Goal: Task Accomplishment & Management: Complete application form

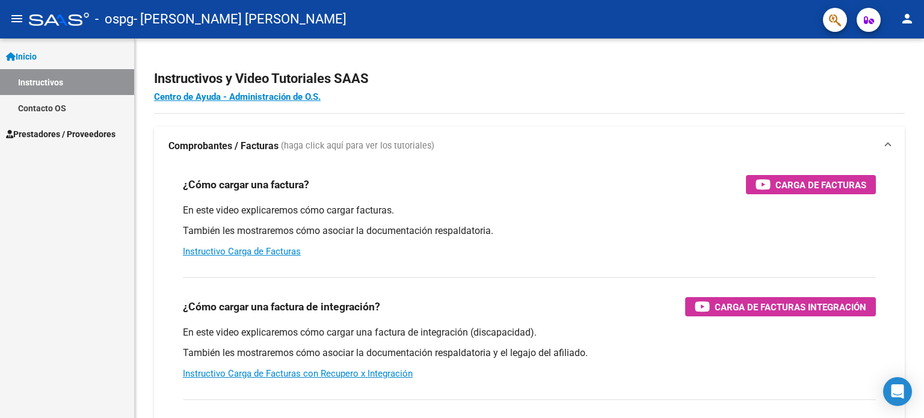
click at [42, 139] on span "Prestadores / Proveedores" at bounding box center [60, 134] width 109 height 13
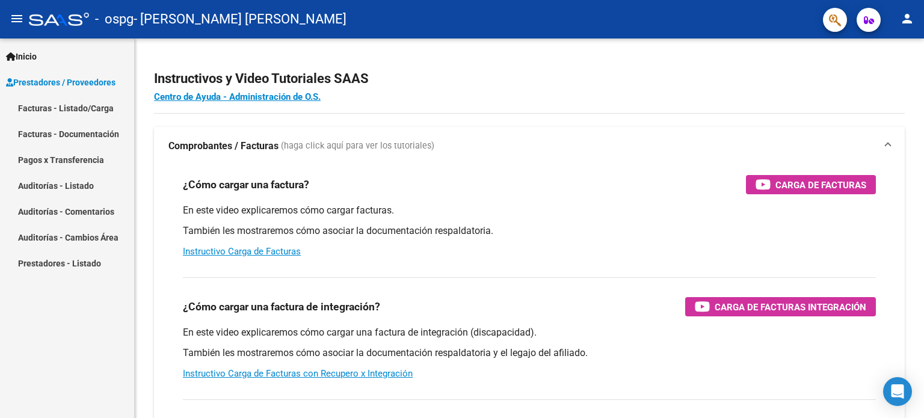
click at [84, 106] on link "Facturas - Listado/Carga" at bounding box center [67, 108] width 134 height 26
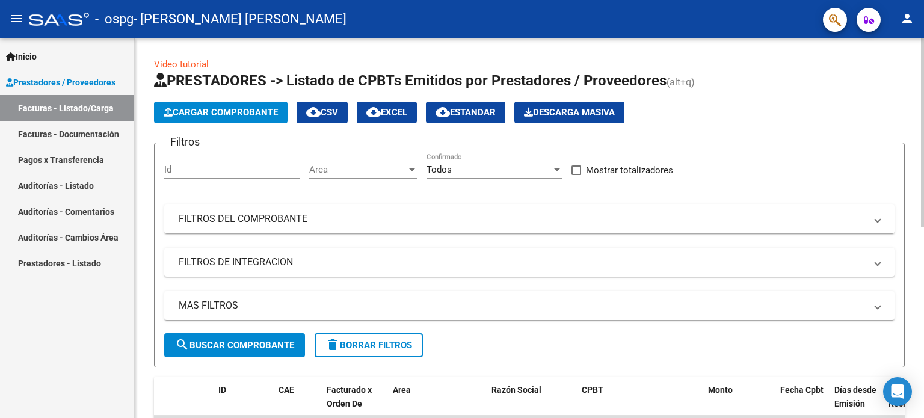
click at [236, 109] on span "Cargar Comprobante" at bounding box center [221, 112] width 114 height 11
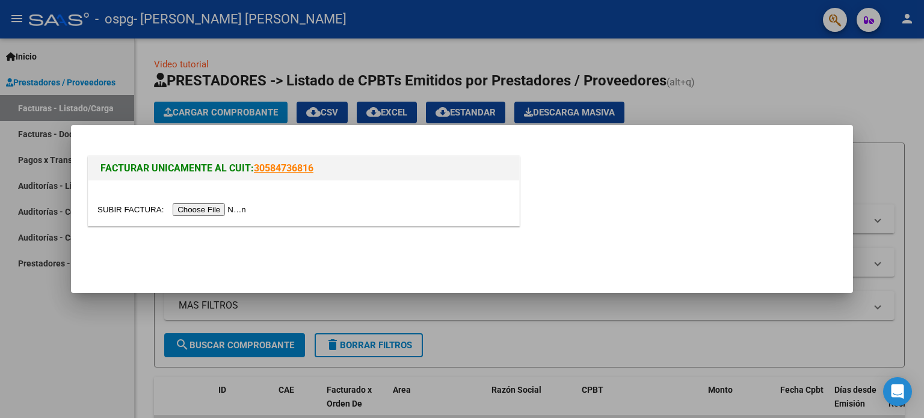
click at [235, 209] on input "file" at bounding box center [173, 209] width 152 height 13
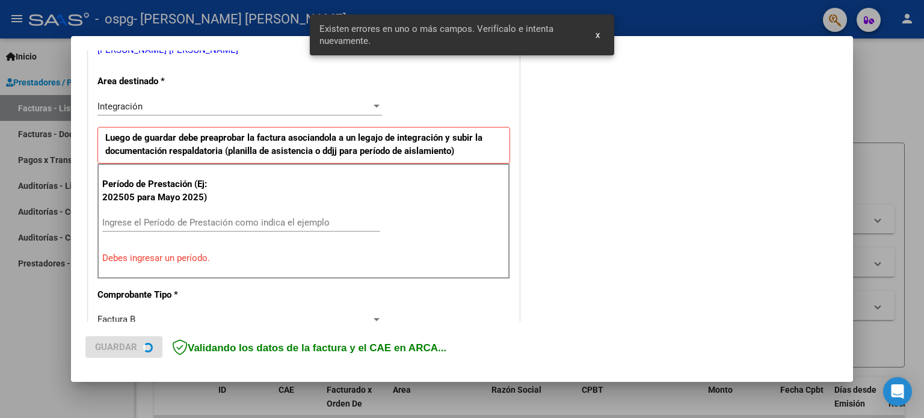
scroll to position [281, 0]
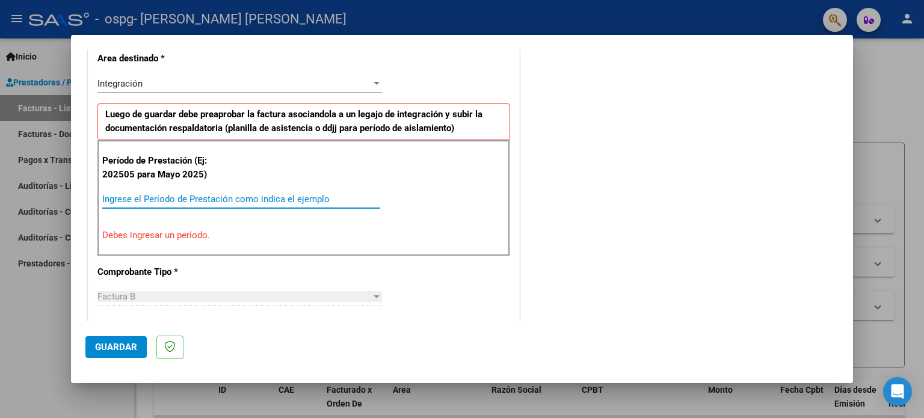
click at [218, 195] on input "Ingrese el Período de Prestación como indica el ejemplo" at bounding box center [241, 199] width 278 height 11
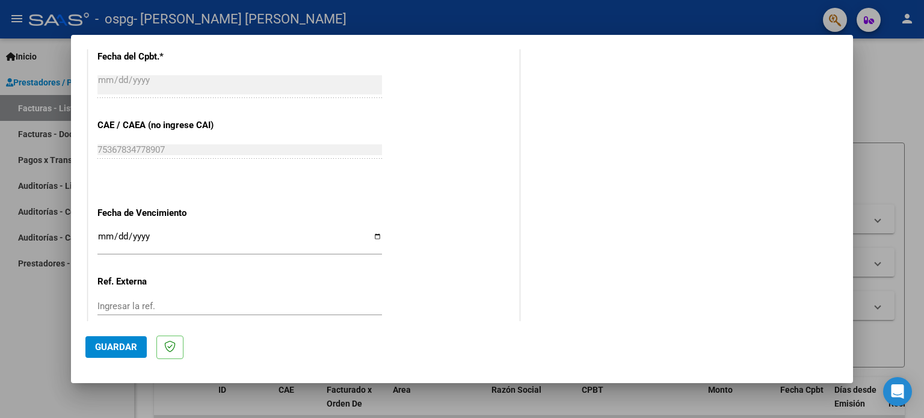
scroll to position [785, 0]
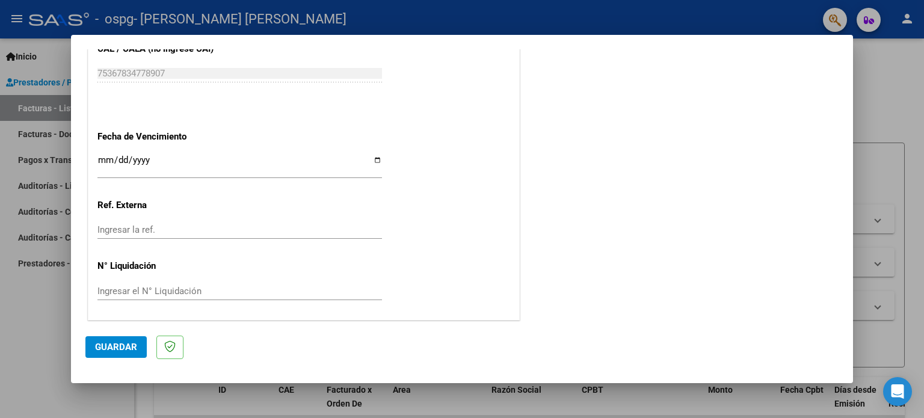
type input "202508"
drag, startPoint x: 378, startPoint y: 156, endPoint x: 369, endPoint y: 158, distance: 9.2
click at [368, 159] on input "Ingresar la fecha" at bounding box center [239, 164] width 284 height 19
click at [375, 158] on input "Ingresar la fecha" at bounding box center [239, 164] width 284 height 19
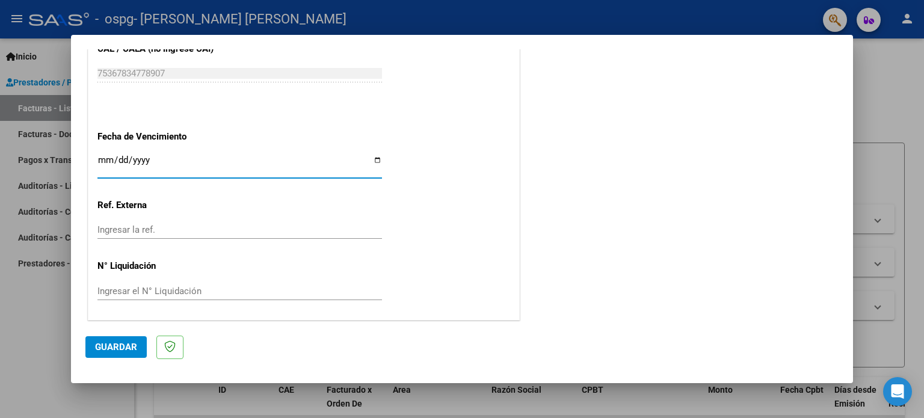
type input "[DATE]"
click at [103, 348] on span "Guardar" at bounding box center [116, 347] width 42 height 11
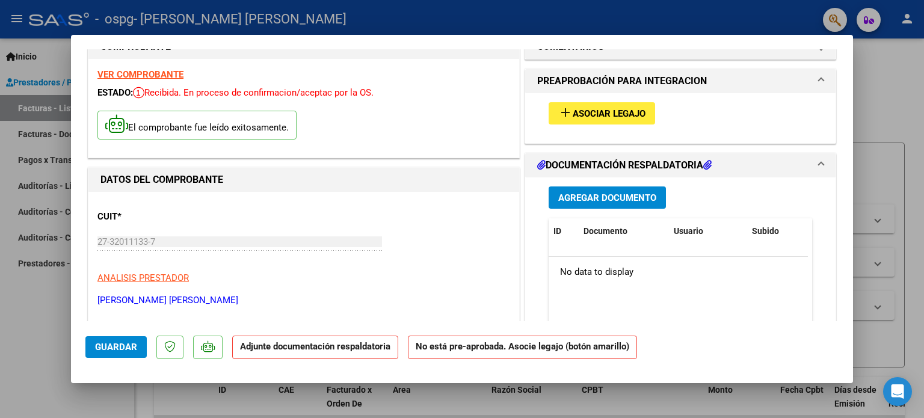
scroll to position [0, 0]
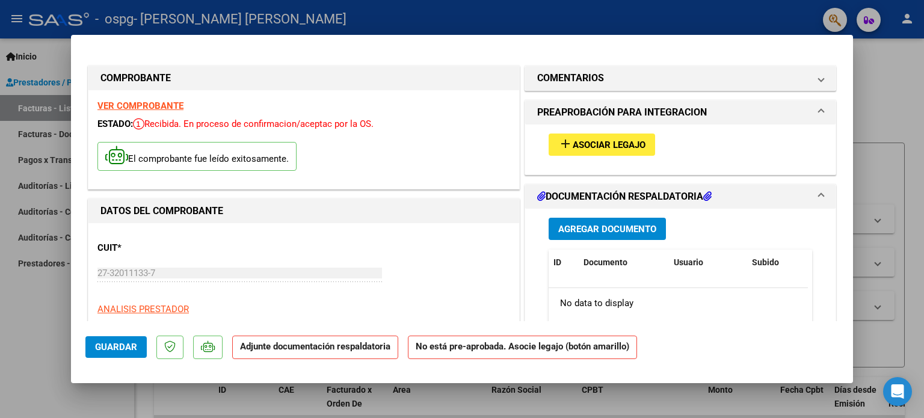
click at [638, 147] on span "Asociar Legajo" at bounding box center [609, 145] width 73 height 11
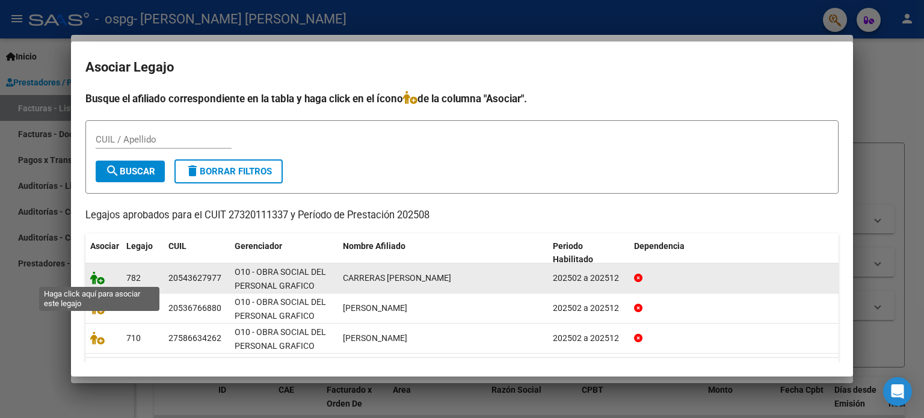
click at [101, 280] on icon at bounding box center [97, 277] width 14 height 13
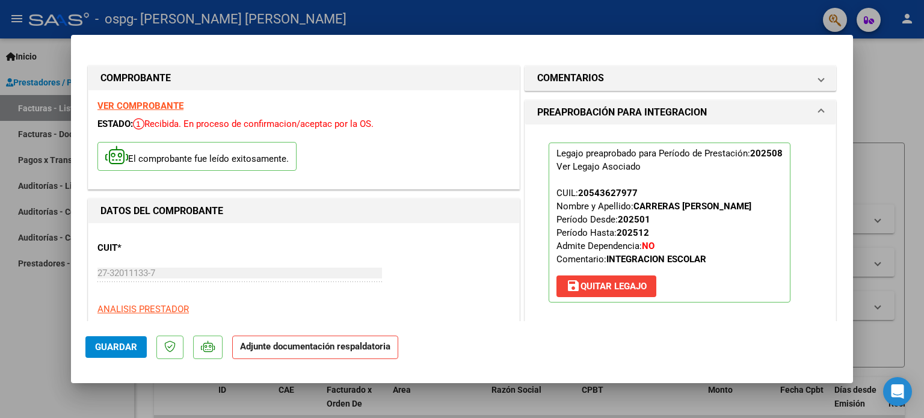
scroll to position [120, 0]
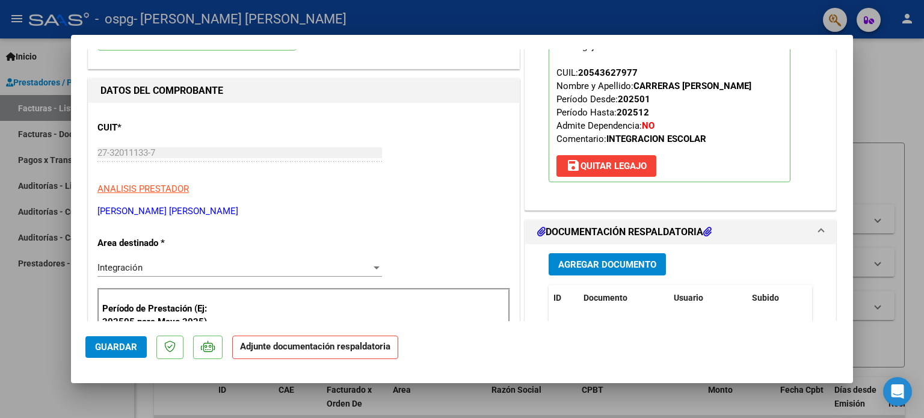
click at [603, 270] on span "Agregar Documento" at bounding box center [607, 264] width 98 height 11
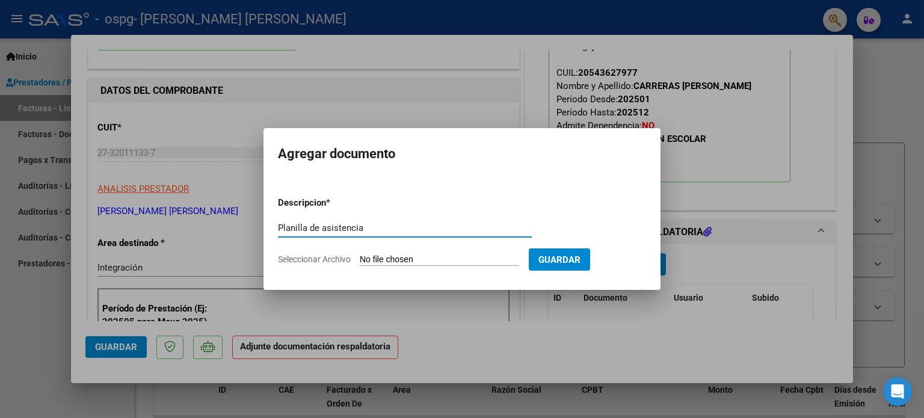
type input "Planilla de asistencia"
click at [437, 259] on input "Seleccionar Archivo" at bounding box center [439, 259] width 159 height 11
type input "C:\fakepath\[PERSON_NAME].pdf"
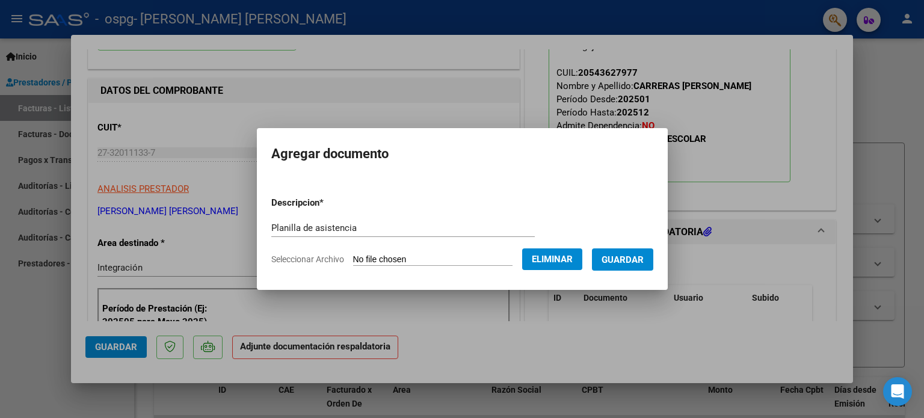
click at [636, 263] on span "Guardar" at bounding box center [622, 259] width 42 height 11
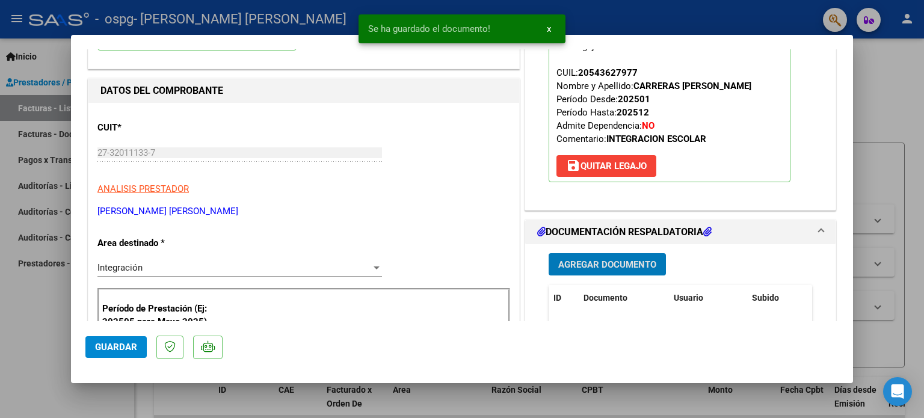
click at [594, 270] on span "Agregar Documento" at bounding box center [607, 264] width 98 height 11
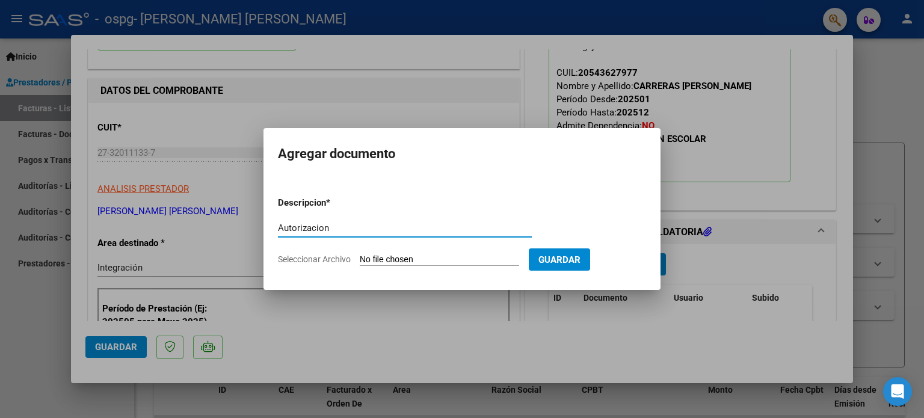
type input "Autorizacion"
click at [408, 262] on input "Seleccionar Archivo" at bounding box center [439, 259] width 159 height 11
type input "C:\fakepath\[PERSON_NAME] - Autorizacion.odt"
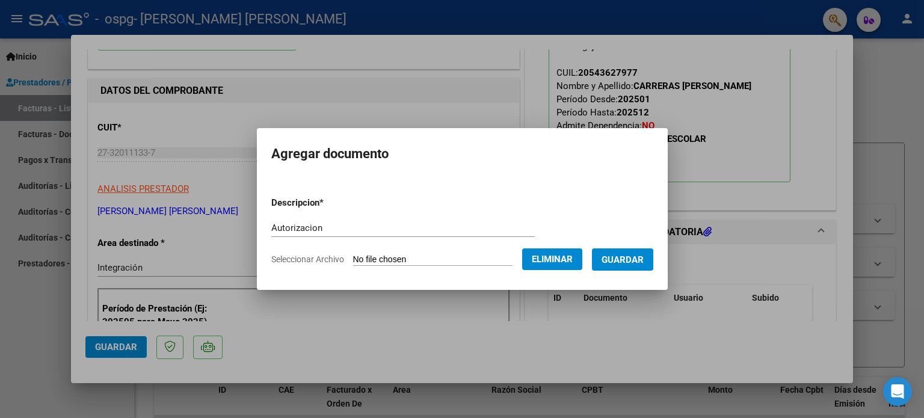
click at [628, 256] on span "Guardar" at bounding box center [622, 259] width 42 height 11
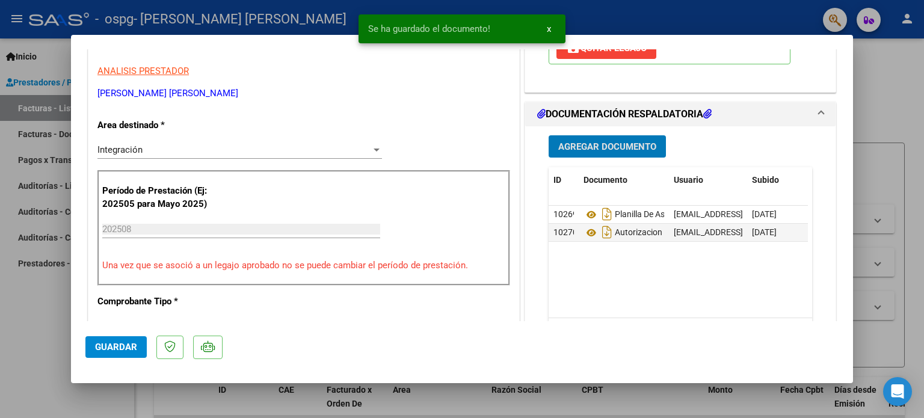
scroll to position [241, 0]
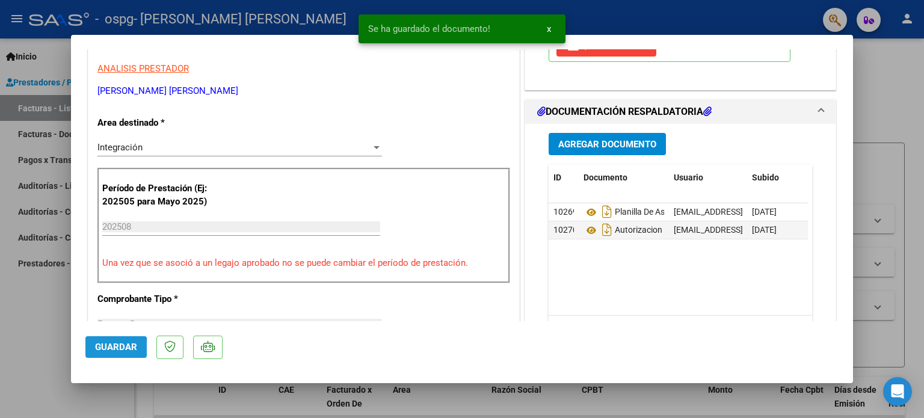
click at [89, 349] on button "Guardar" at bounding box center [115, 347] width 61 height 22
click at [32, 330] on div at bounding box center [462, 209] width 924 height 418
type input "$ 0,00"
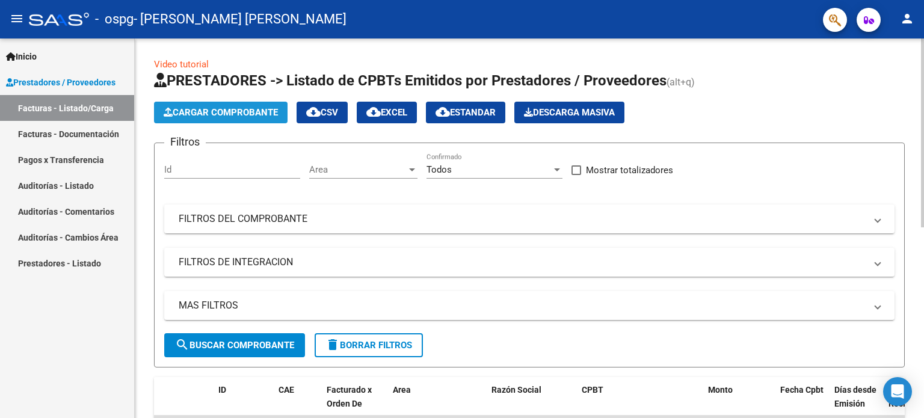
click at [221, 117] on span "Cargar Comprobante" at bounding box center [221, 112] width 114 height 11
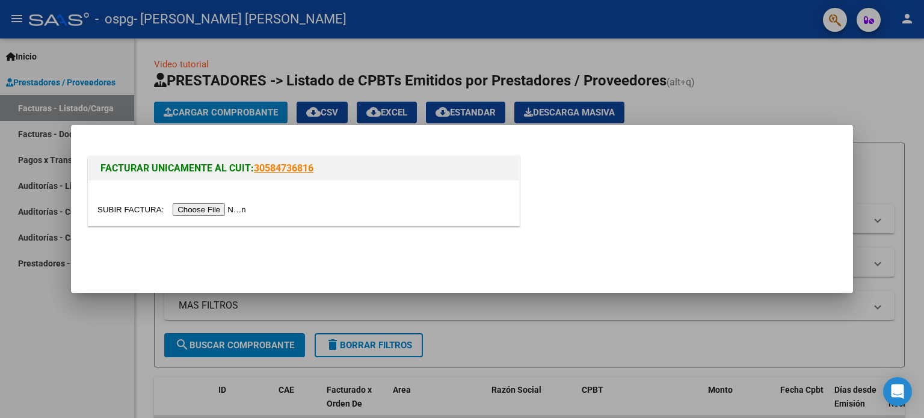
click at [204, 205] on input "file" at bounding box center [173, 209] width 152 height 13
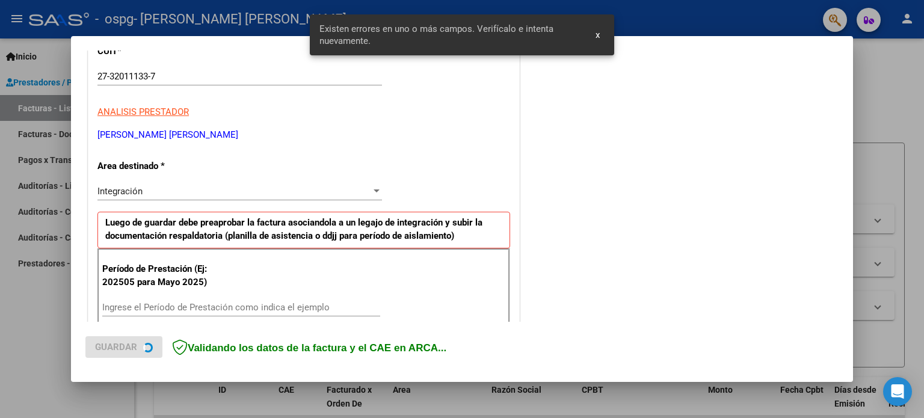
scroll to position [259, 0]
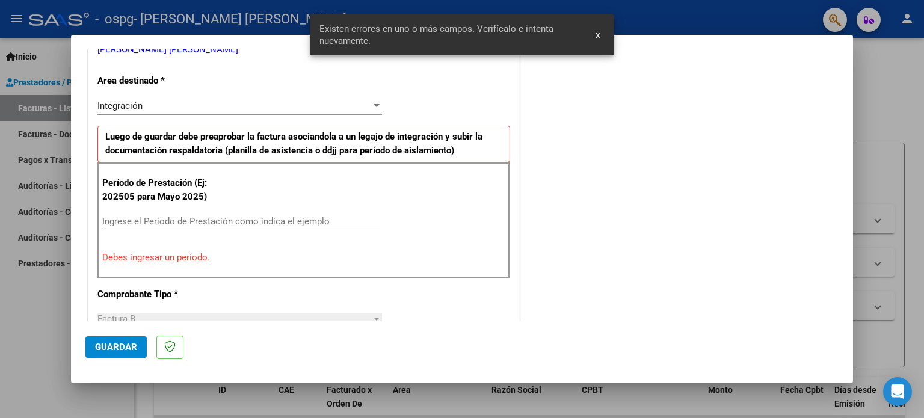
click at [185, 217] on input "Ingrese el Período de Prestación como indica el ejemplo" at bounding box center [241, 221] width 278 height 11
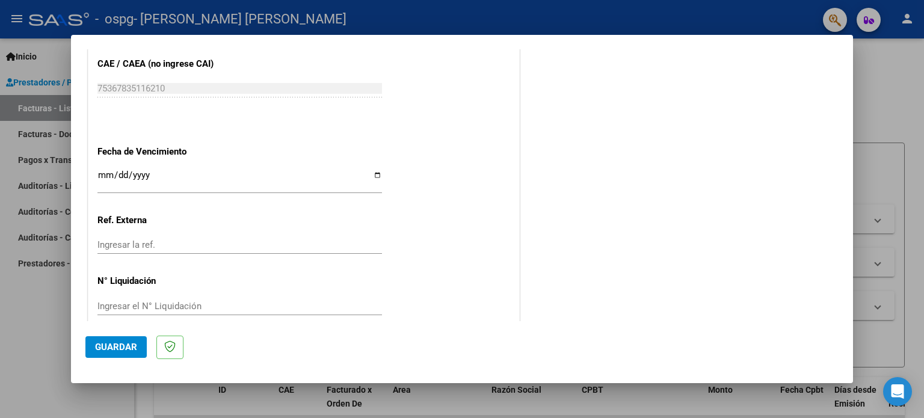
scroll to position [785, 0]
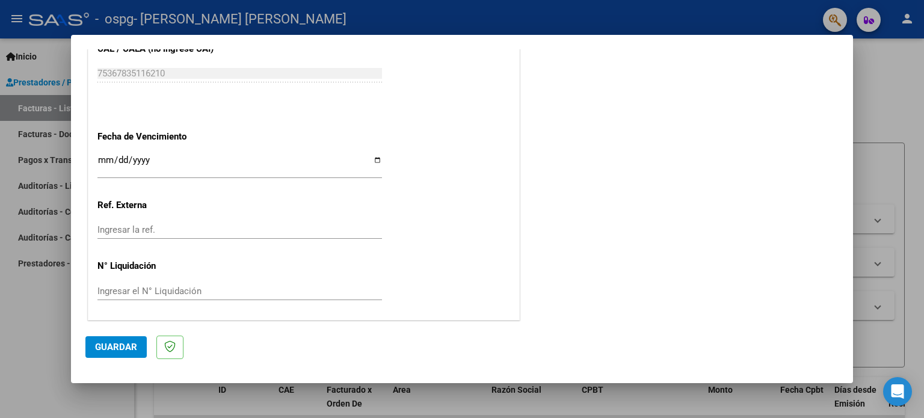
type input "202508"
click at [375, 167] on input "Ingresar la fecha" at bounding box center [239, 164] width 284 height 19
click at [375, 163] on input "Ingresar la fecha" at bounding box center [239, 164] width 284 height 19
type input "[DATE]"
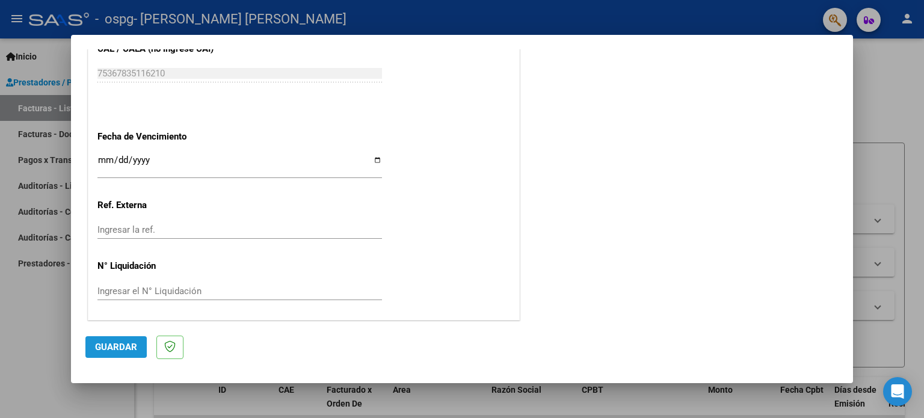
click at [106, 347] on span "Guardar" at bounding box center [116, 347] width 42 height 11
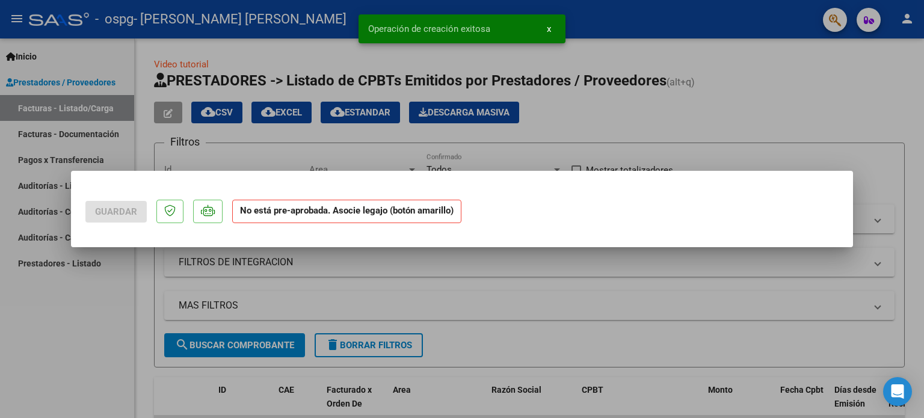
scroll to position [0, 0]
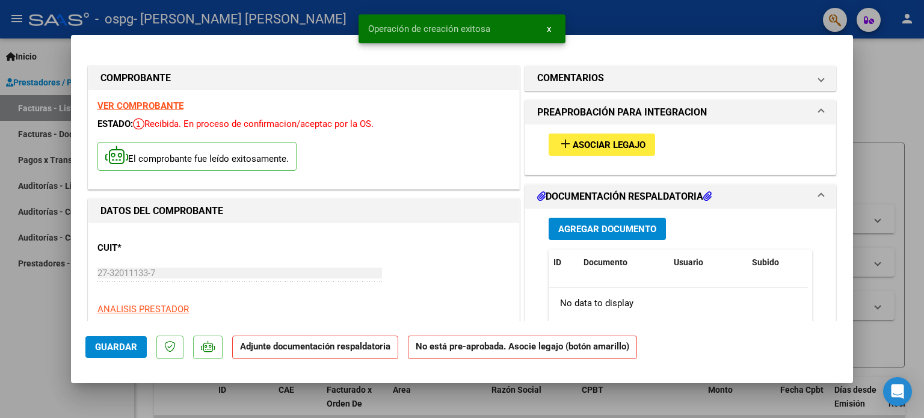
click at [638, 144] on span "Asociar Legajo" at bounding box center [609, 145] width 73 height 11
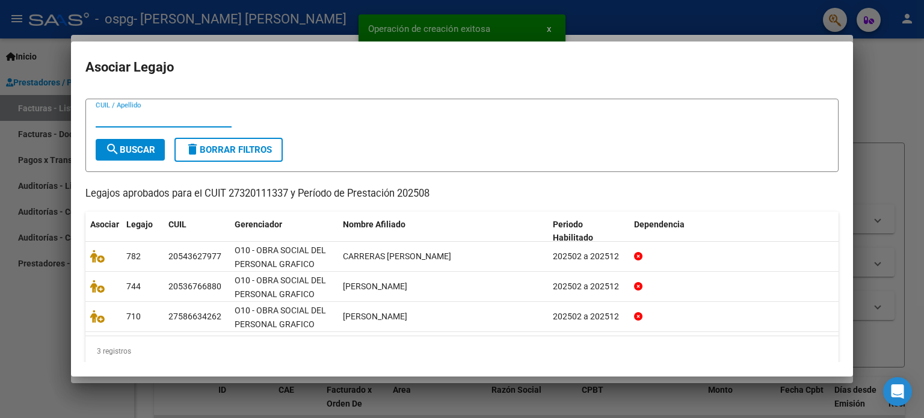
scroll to position [34, 0]
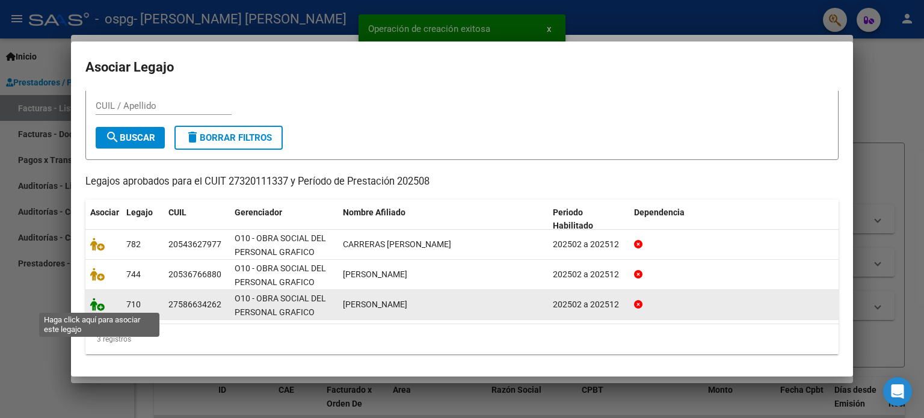
click at [101, 305] on icon at bounding box center [97, 304] width 14 height 13
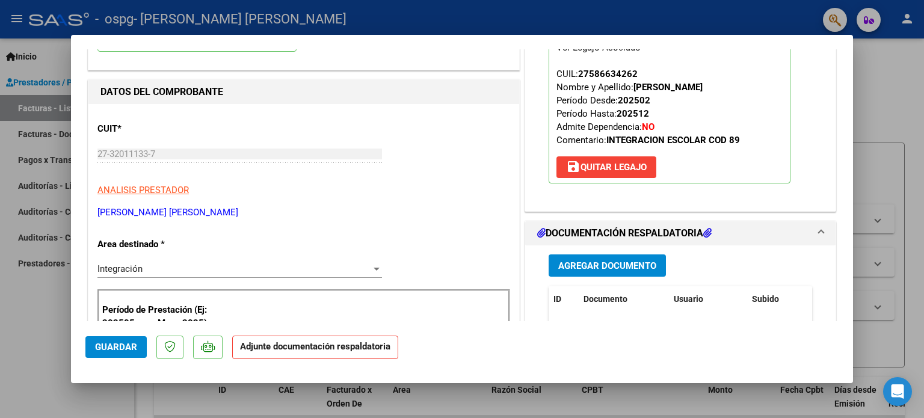
scroll to position [120, 0]
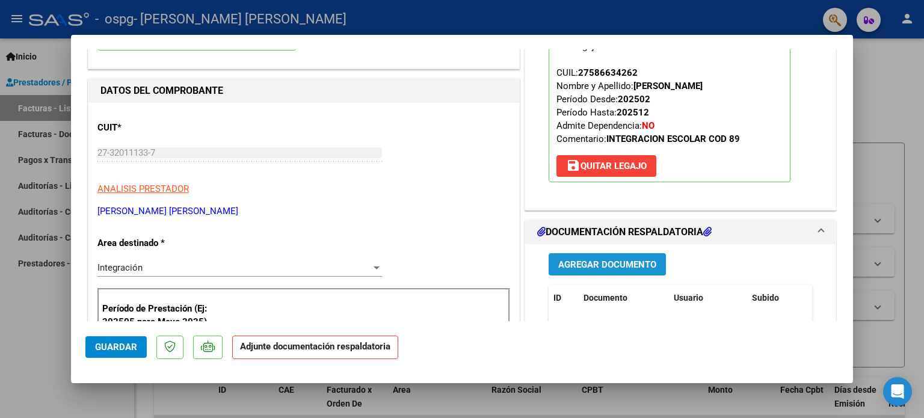
click at [591, 263] on span "Agregar Documento" at bounding box center [607, 264] width 98 height 11
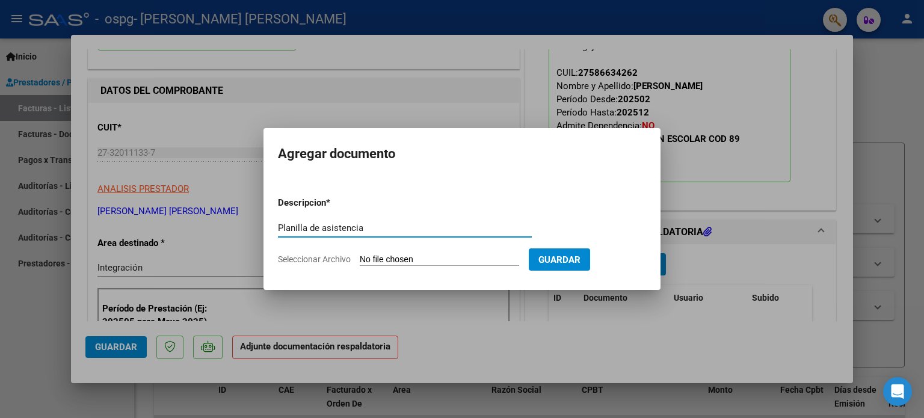
type input "Planilla de asistencia"
click at [398, 257] on input "Seleccionar Archivo" at bounding box center [439, 259] width 159 height 11
type input "C:\fakepath\[PERSON_NAME].pdf"
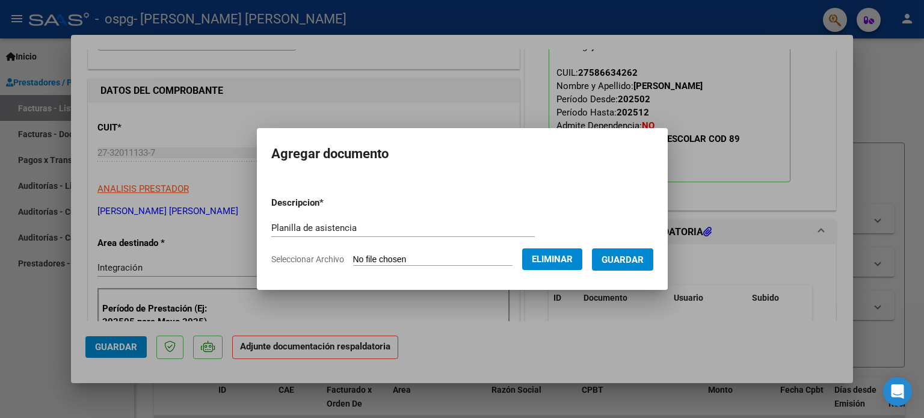
click at [642, 269] on button "Guardar" at bounding box center [622, 259] width 61 height 22
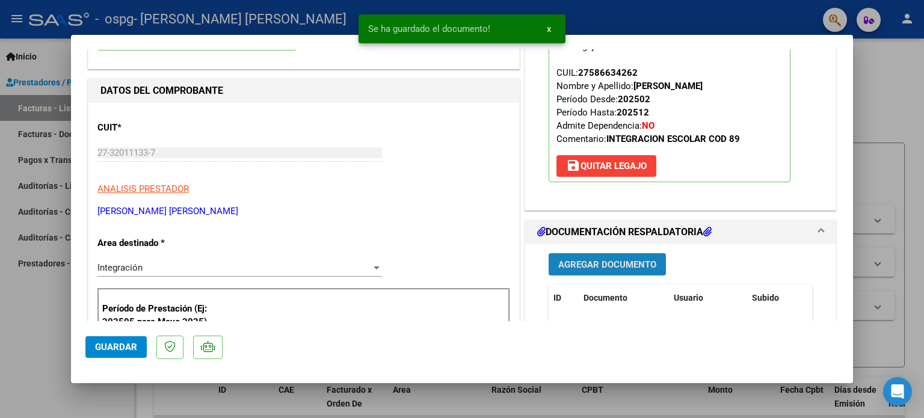
click at [616, 265] on span "Agregar Documento" at bounding box center [607, 264] width 98 height 11
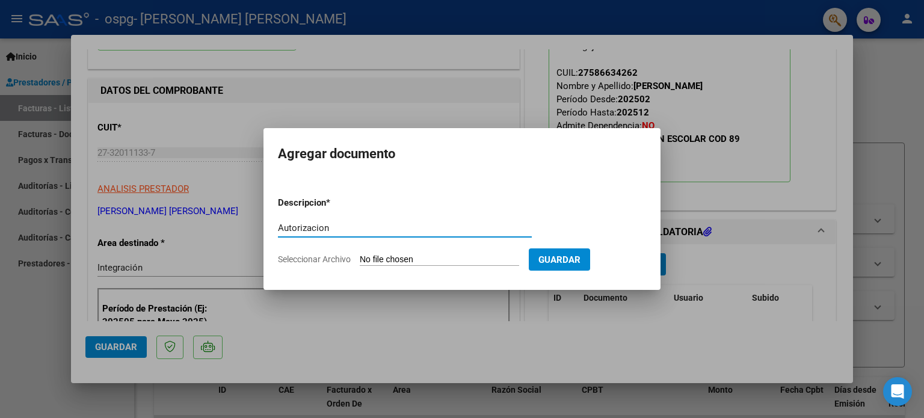
type input "Autorizacion"
click at [432, 261] on input "Seleccionar Archivo" at bounding box center [439, 259] width 159 height 11
type input "C:\fakepath\[PERSON_NAME] - Autorizacion.odt"
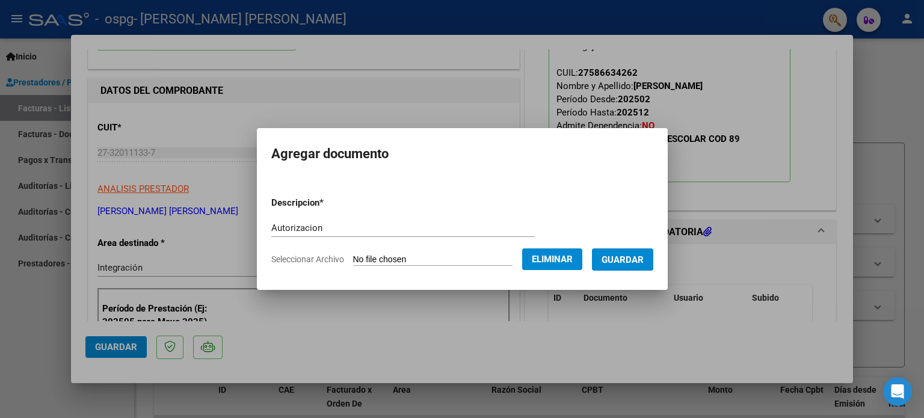
click at [630, 265] on span "Guardar" at bounding box center [622, 259] width 42 height 11
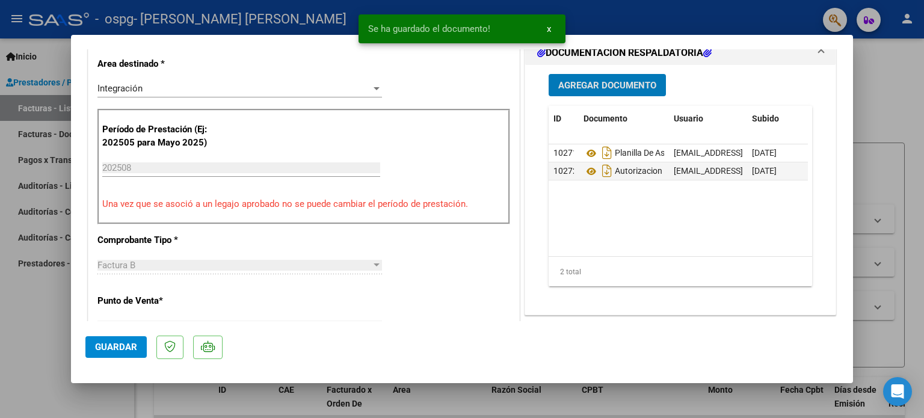
scroll to position [301, 0]
click at [110, 346] on span "Guardar" at bounding box center [116, 347] width 42 height 11
click at [49, 319] on div at bounding box center [462, 209] width 924 height 418
type input "$ 0,00"
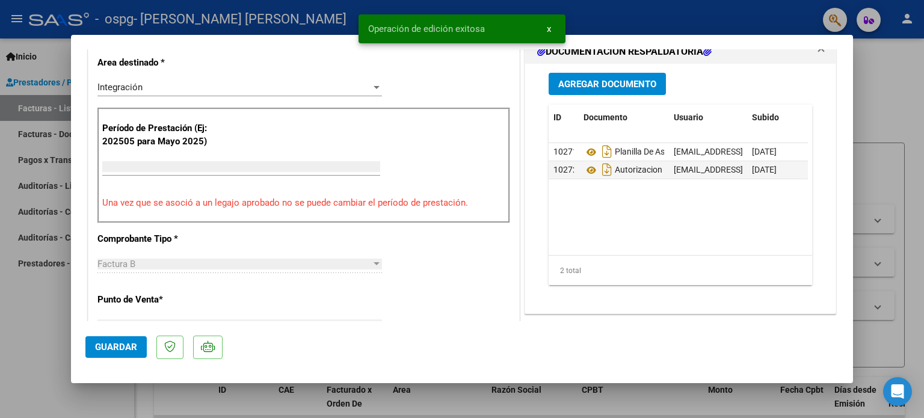
scroll to position [0, 0]
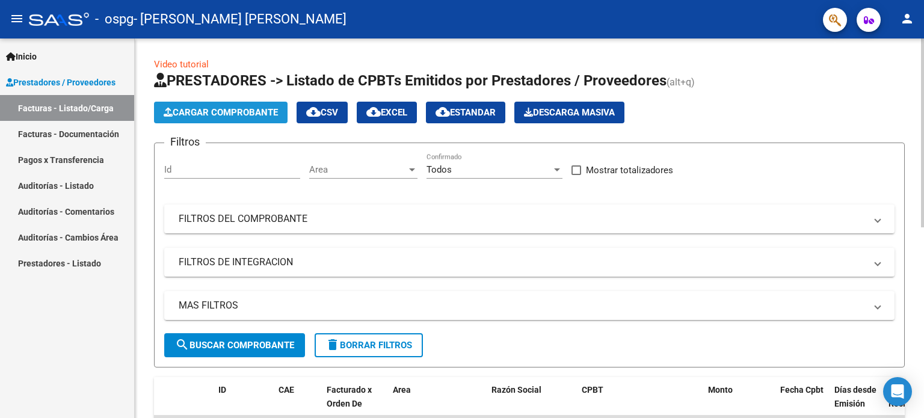
click at [205, 108] on span "Cargar Comprobante" at bounding box center [221, 112] width 114 height 11
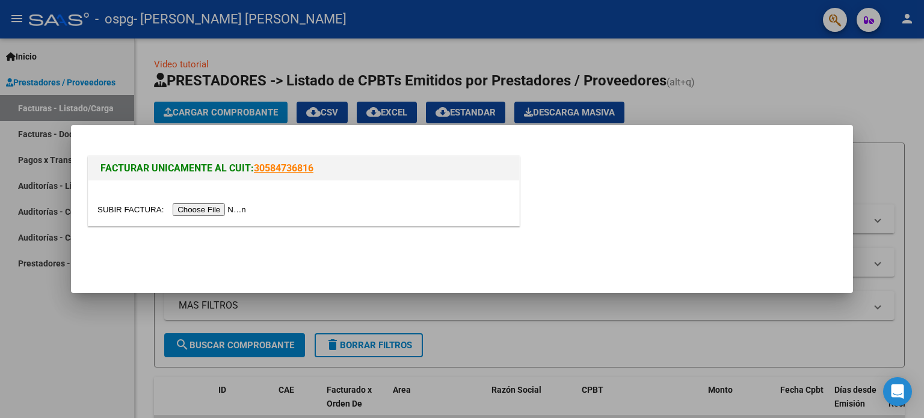
click at [214, 215] on input "file" at bounding box center [173, 209] width 152 height 13
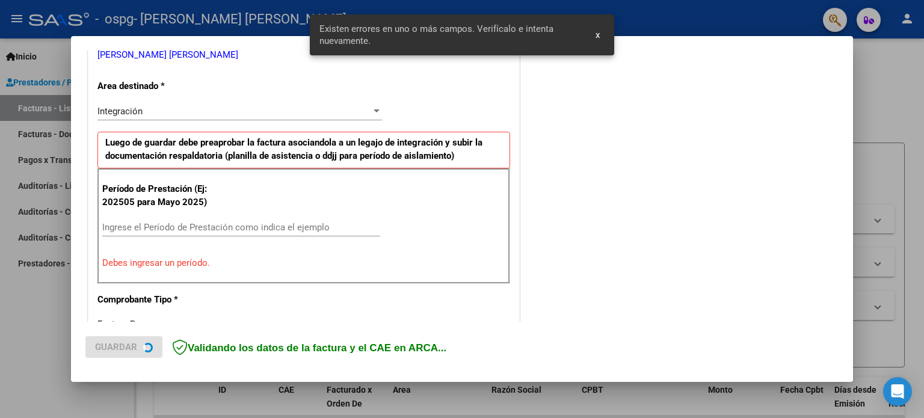
scroll to position [259, 0]
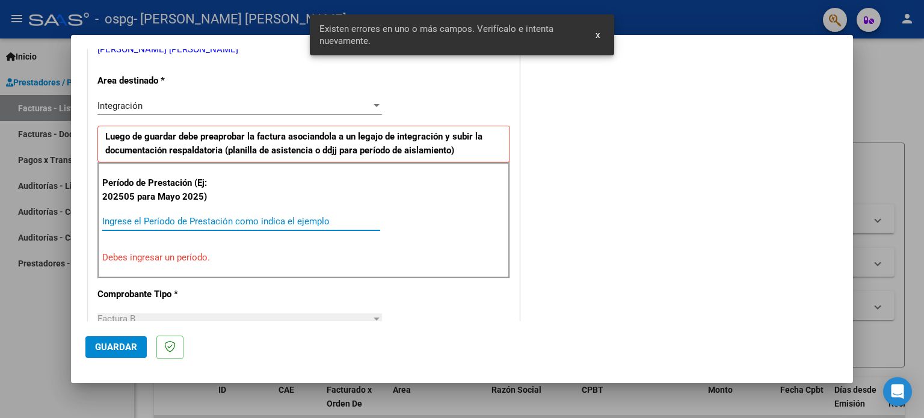
click at [256, 219] on input "Ingrese el Período de Prestación como indica el ejemplo" at bounding box center [241, 221] width 278 height 11
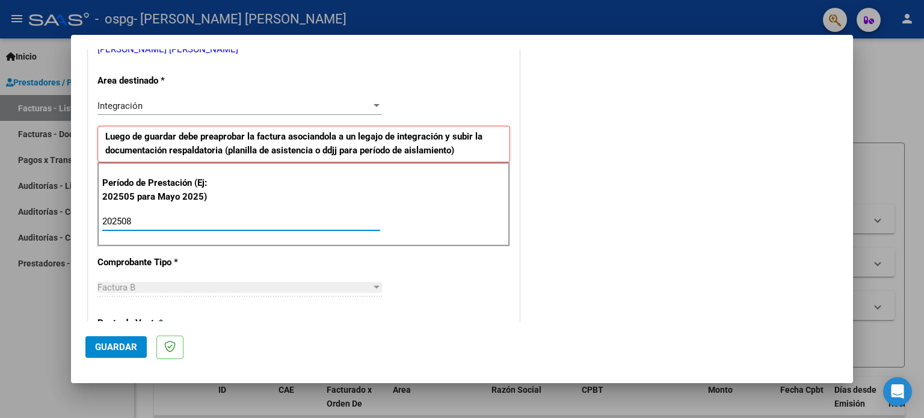
type input "202508"
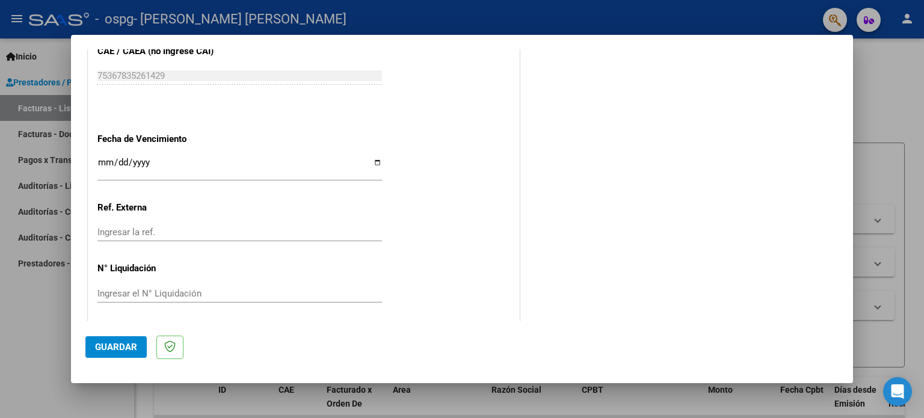
scroll to position [785, 0]
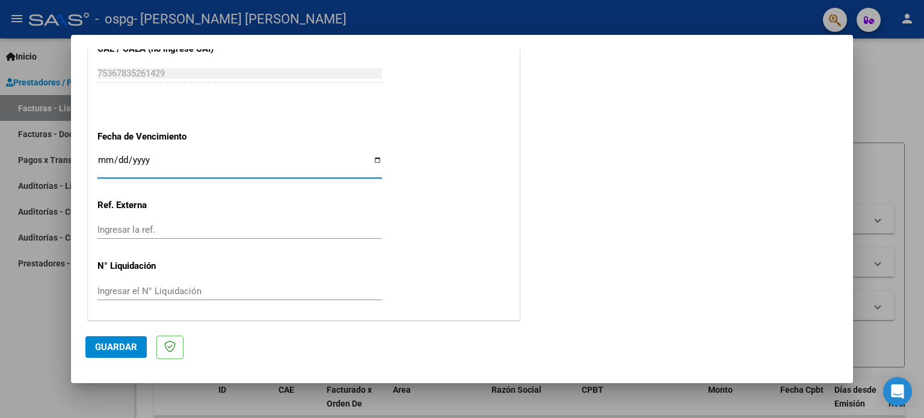
click at [369, 158] on input "Ingresar la fecha" at bounding box center [239, 164] width 284 height 19
type input "[DATE]"
click at [115, 341] on button "Guardar" at bounding box center [115, 347] width 61 height 22
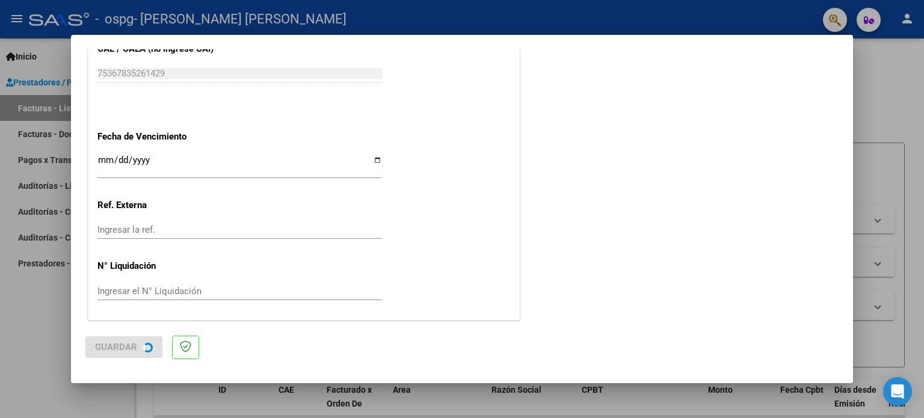
scroll to position [0, 0]
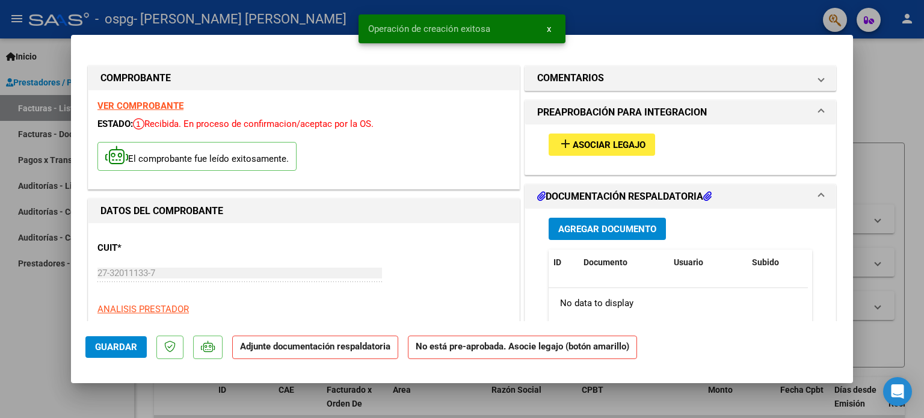
click at [600, 140] on span "Asociar Legajo" at bounding box center [609, 145] width 73 height 11
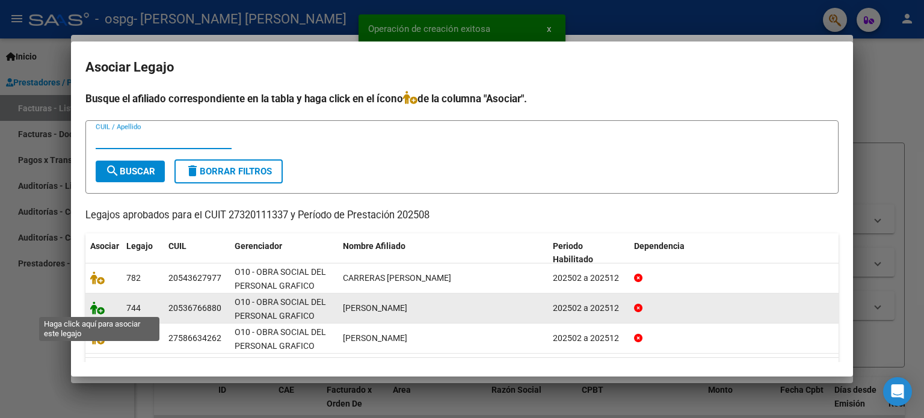
click at [99, 303] on icon at bounding box center [97, 307] width 14 height 13
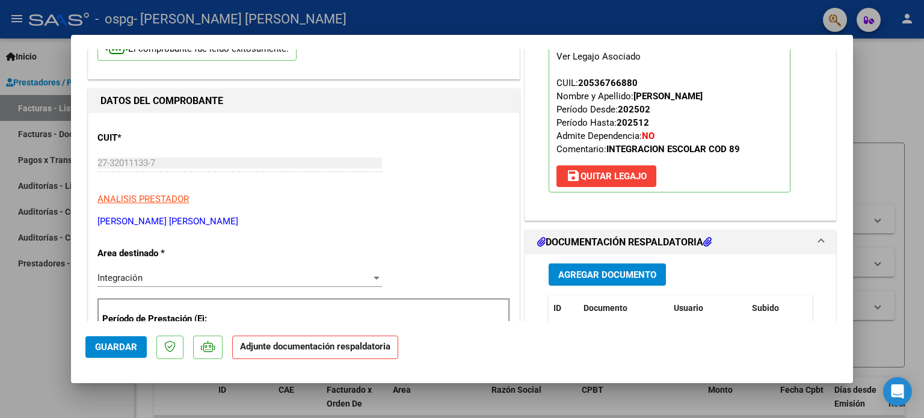
scroll to position [241, 0]
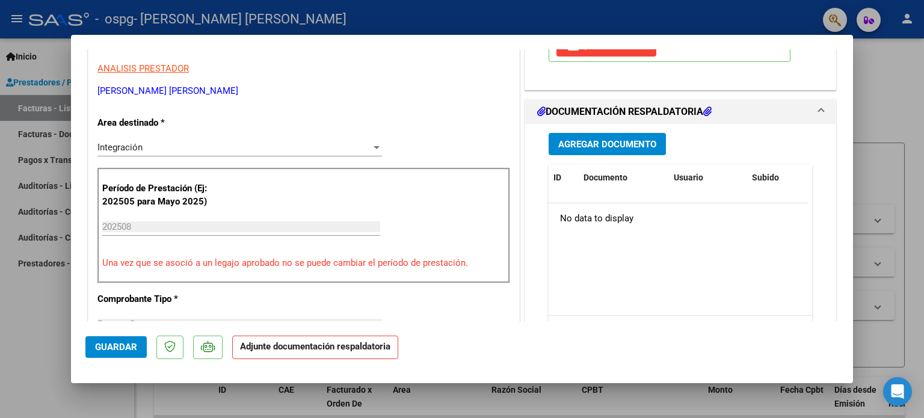
click at [575, 138] on span "Agregar Documento" at bounding box center [607, 143] width 98 height 11
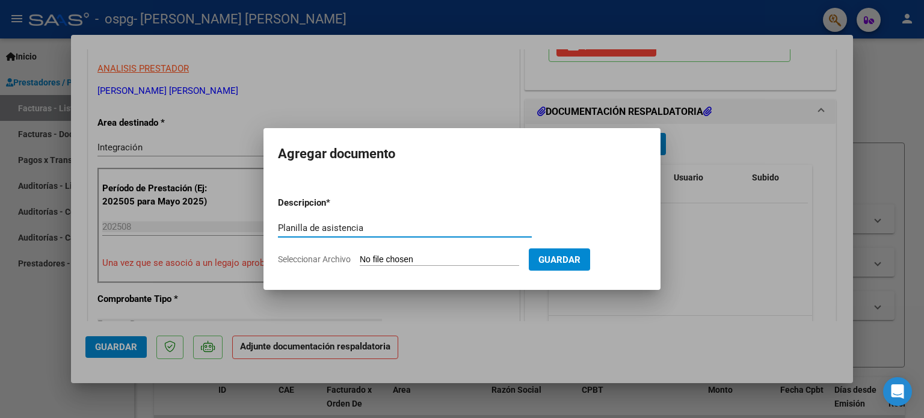
type input "Planilla de asistencia"
click at [371, 256] on input "Seleccionar Archivo" at bounding box center [439, 259] width 159 height 11
type input "C:\fakepath\[PERSON_NAME].pdf"
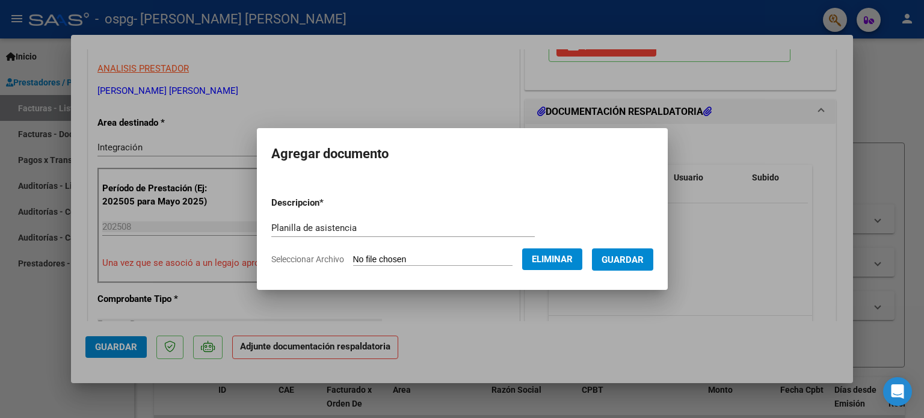
click at [630, 263] on span "Guardar" at bounding box center [622, 259] width 42 height 11
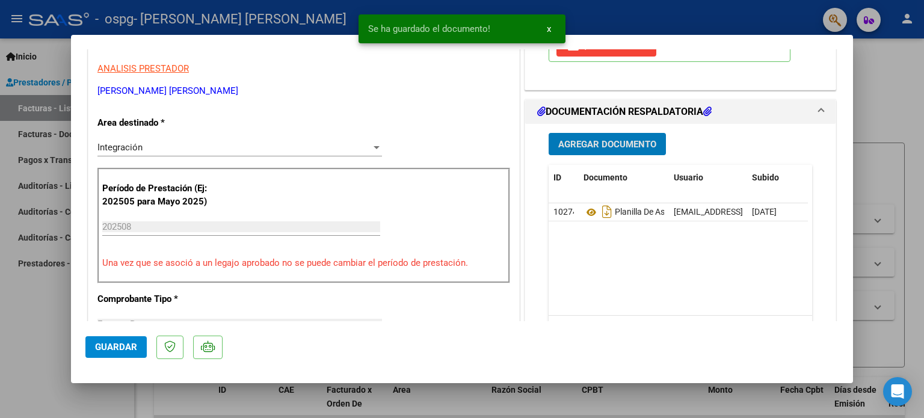
click at [589, 144] on span "Agregar Documento" at bounding box center [607, 144] width 98 height 11
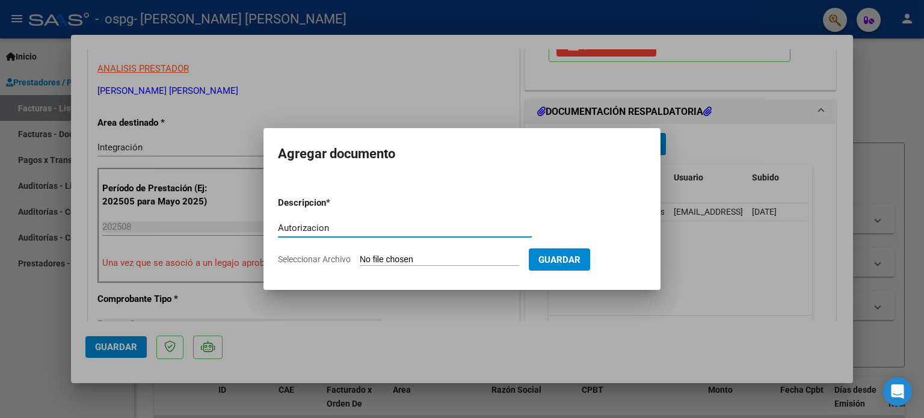
type input "Autorizacion"
click at [409, 260] on input "Seleccionar Archivo" at bounding box center [439, 259] width 159 height 11
type input "C:\fakepath\[PERSON_NAME] - Autorizacion.odt"
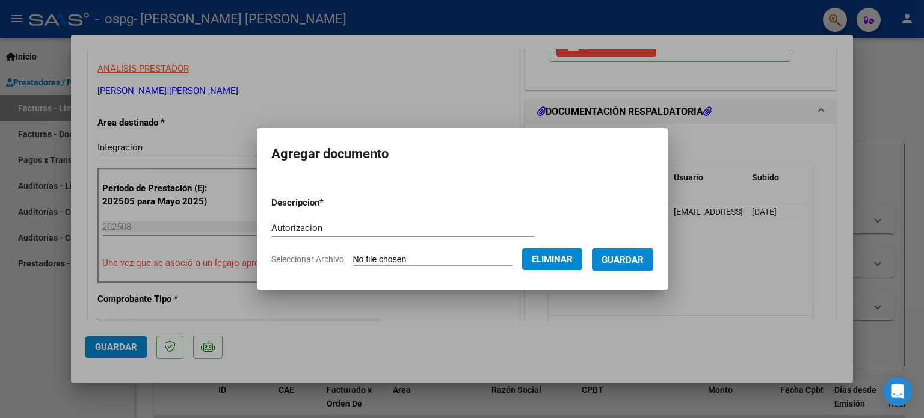
click at [633, 256] on span "Guardar" at bounding box center [622, 259] width 42 height 11
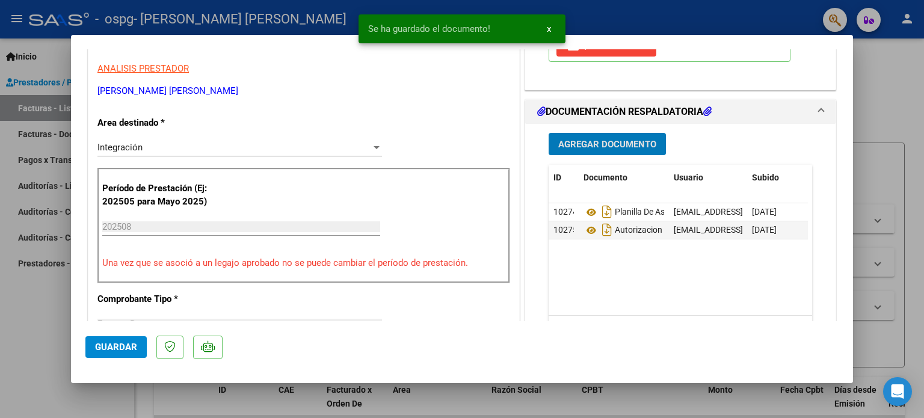
click at [115, 347] on span "Guardar" at bounding box center [116, 347] width 42 height 11
click at [42, 320] on div at bounding box center [462, 209] width 924 height 418
type input "$ 0,00"
